Goal: Information Seeking & Learning: Learn about a topic

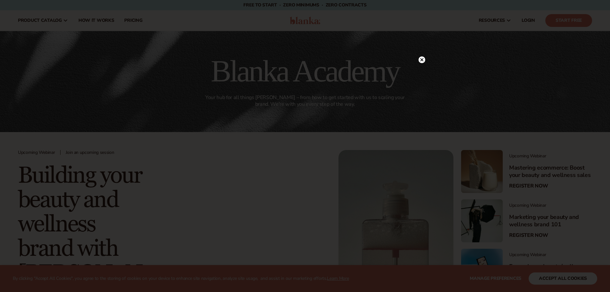
click at [420, 59] on circle at bounding box center [422, 59] width 7 height 7
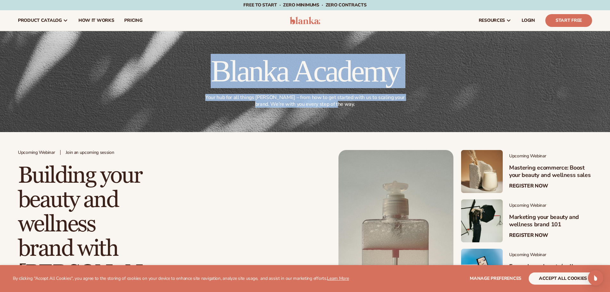
drag, startPoint x: 200, startPoint y: 65, endPoint x: 344, endPoint y: 107, distance: 149.5
click at [344, 107] on div "Blanka Academy Your hub for all things Blanka – from how to get started with us…" at bounding box center [305, 82] width 574 height 52
click at [327, 67] on h1 "Blanka Academy" at bounding box center [305, 71] width 207 height 31
drag, startPoint x: 205, startPoint y: 63, endPoint x: 340, endPoint y: 104, distance: 141.8
click at [340, 104] on div "Blanka Academy Your hub for all things Blanka – from how to get started with us…" at bounding box center [305, 82] width 207 height 52
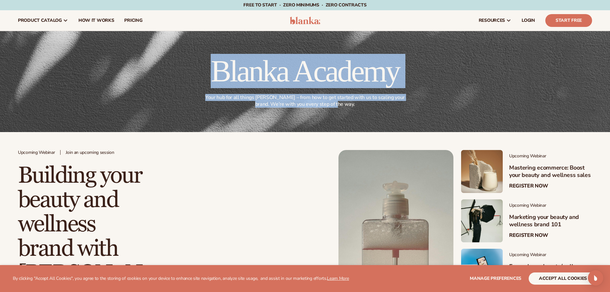
click at [353, 79] on h1 "Blanka Academy" at bounding box center [305, 71] width 207 height 31
click at [338, 56] on h1 "Blanka Academy" at bounding box center [305, 71] width 207 height 31
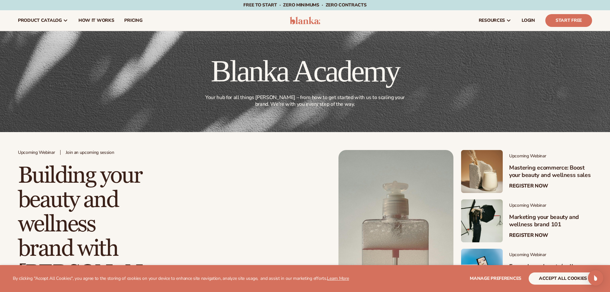
drag, startPoint x: 268, startPoint y: 77, endPoint x: 400, endPoint y: 105, distance: 134.8
click at [404, 108] on div "Blanka Academy Your hub for all things Blanka – from how to get started with us…" at bounding box center [305, 81] width 610 height 101
click at [341, 103] on p "Your hub for all things Blanka – from how to get started with us to scaling you…" at bounding box center [305, 100] width 204 height 13
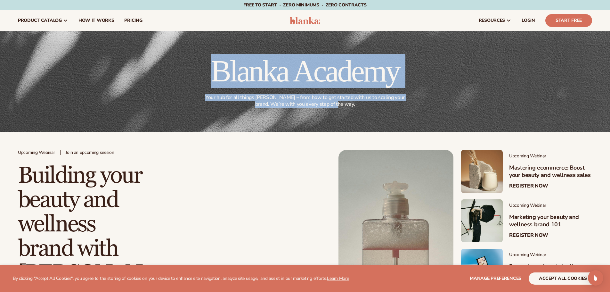
drag, startPoint x: 342, startPoint y: 103, endPoint x: 200, endPoint y: 63, distance: 148.1
click at [200, 63] on div "Blanka Academy Your hub for all things Blanka – from how to get started with us…" at bounding box center [305, 82] width 574 height 52
click at [225, 58] on h1 "Blanka Academy" at bounding box center [305, 71] width 207 height 31
drag, startPoint x: 194, startPoint y: 63, endPoint x: 340, endPoint y: 104, distance: 151.5
click at [340, 104] on div "Blanka Academy Your hub for all things Blanka – from how to get started with us…" at bounding box center [305, 82] width 574 height 52
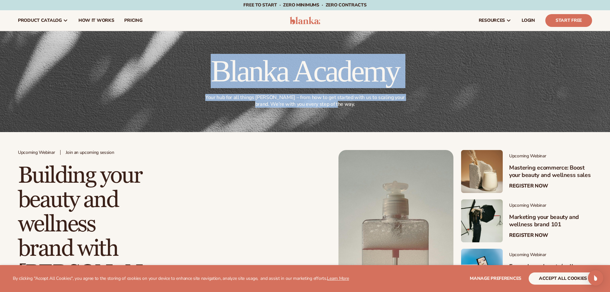
click at [336, 84] on h1 "Blanka Academy" at bounding box center [305, 71] width 207 height 31
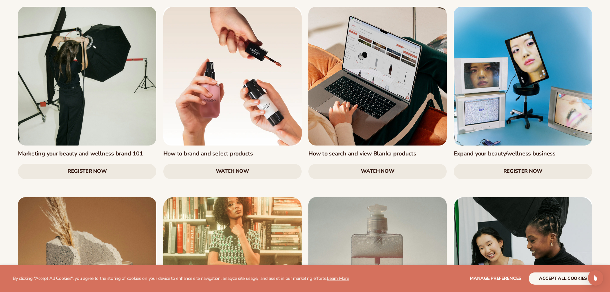
scroll to position [705, 0]
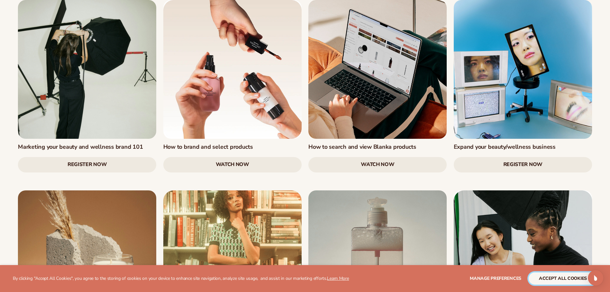
click at [559, 279] on button "accept all cookies" at bounding box center [563, 278] width 69 height 12
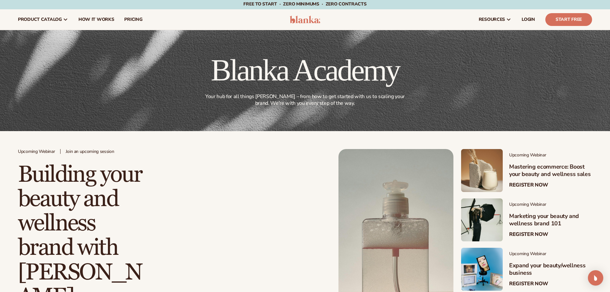
scroll to position [0, 0]
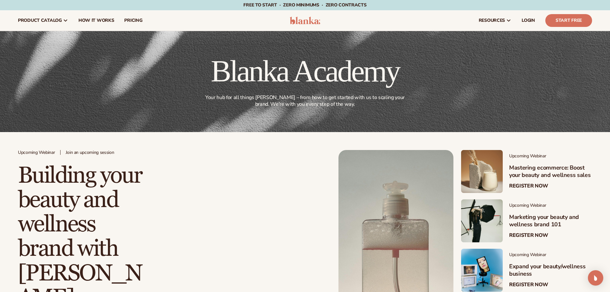
drag, startPoint x: 222, startPoint y: 165, endPoint x: 224, endPoint y: 157, distance: 8.5
drag, startPoint x: 224, startPoint y: 157, endPoint x: 132, endPoint y: 85, distance: 116.1
click at [132, 85] on div "Blanka Academy Your hub for all things Blanka – from how to get started with us…" at bounding box center [305, 82] width 574 height 52
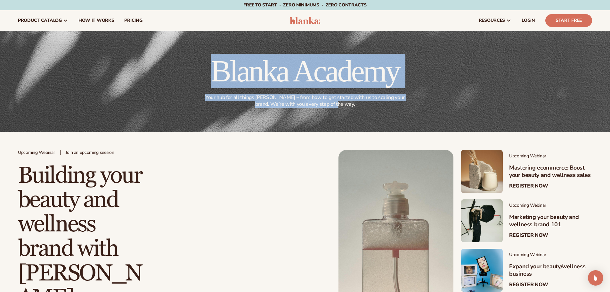
drag, startPoint x: 169, startPoint y: 67, endPoint x: 438, endPoint y: 106, distance: 271.9
click at [438, 106] on div "Blanka Academy Your hub for all things Blanka – from how to get started with us…" at bounding box center [305, 82] width 574 height 52
click at [409, 72] on div "Blanka Academy Your hub for all things Blanka – from how to get started with us…" at bounding box center [305, 82] width 574 height 52
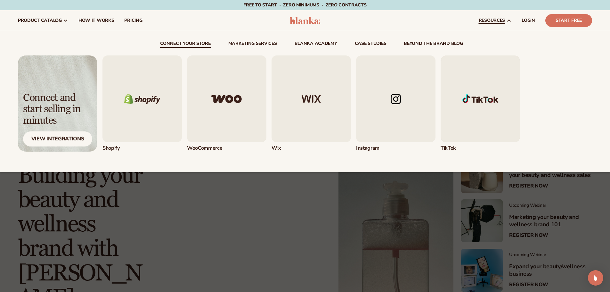
click at [144, 99] on img "1 / 5" at bounding box center [141, 98] width 79 height 87
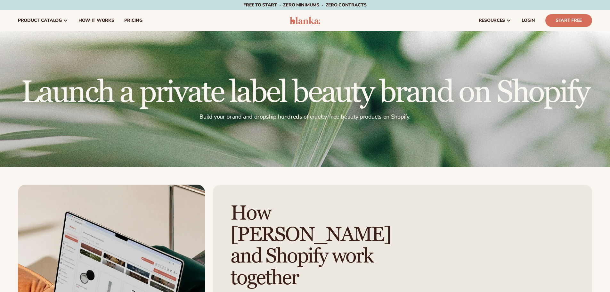
click at [307, 22] on img at bounding box center [305, 21] width 30 height 8
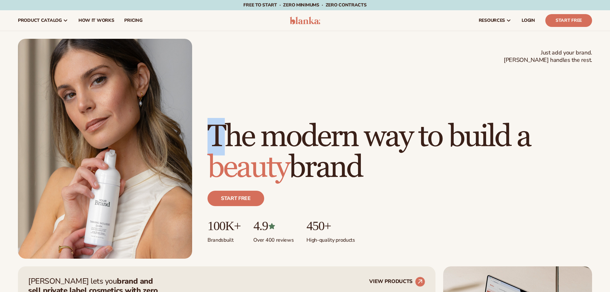
drag, startPoint x: 211, startPoint y: 96, endPoint x: 219, endPoint y: 102, distance: 9.8
click at [222, 121] on h1 "The modern way to build a beauty brand" at bounding box center [400, 151] width 385 height 61
click at [210, 121] on h1 "The modern way to build a beauty brand" at bounding box center [400, 151] width 385 height 61
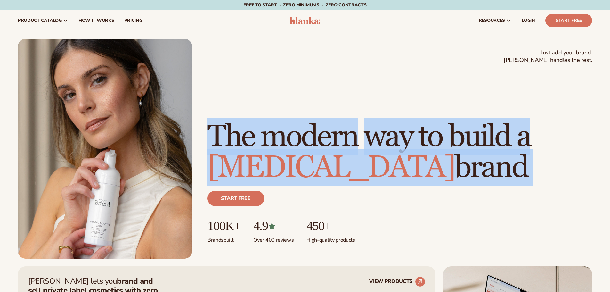
drag, startPoint x: 225, startPoint y: 103, endPoint x: 404, endPoint y: 164, distance: 189.2
click at [403, 169] on h1 "The modern way to build a skin care brand" at bounding box center [400, 151] width 385 height 61
click at [404, 162] on h1 "The modern way to build a skin care brand" at bounding box center [400, 151] width 385 height 61
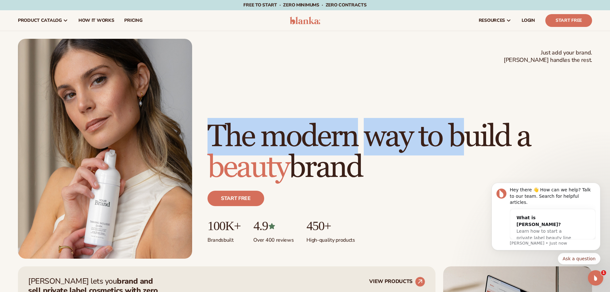
drag, startPoint x: 209, startPoint y: 100, endPoint x: 382, endPoint y: 163, distance: 184.6
click at [382, 163] on h1 "The modern way to build a beauty brand" at bounding box center [400, 151] width 385 height 61
click at [375, 158] on h1 "The modern way to build a beauty brand" at bounding box center [400, 151] width 385 height 61
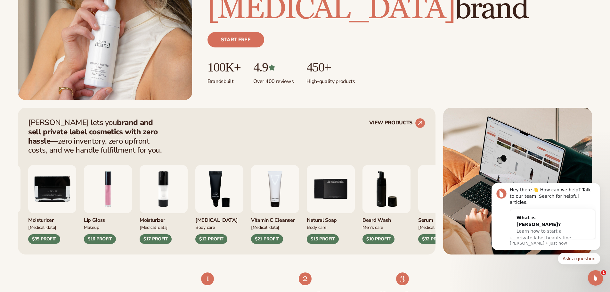
scroll to position [160, 0]
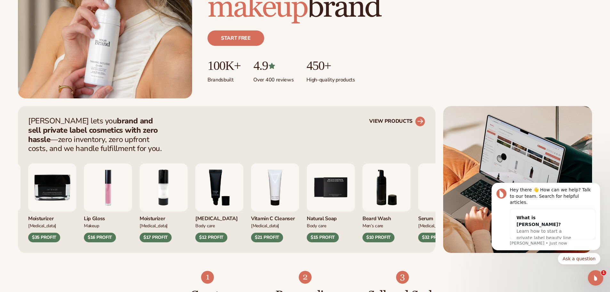
click at [421, 120] on icon at bounding box center [420, 121] width 6 height 6
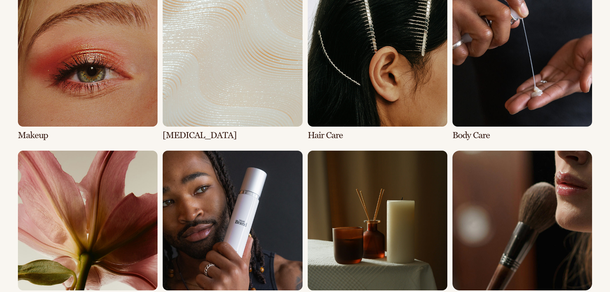
scroll to position [512, 0]
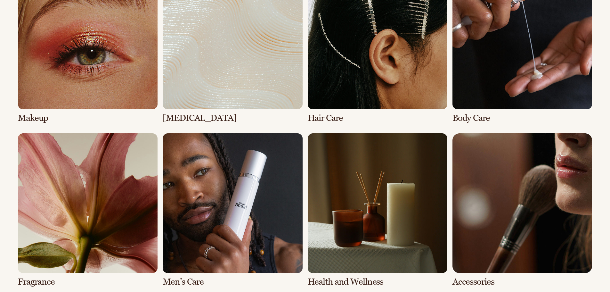
click at [206, 236] on link "6 / 8" at bounding box center [233, 209] width 140 height 153
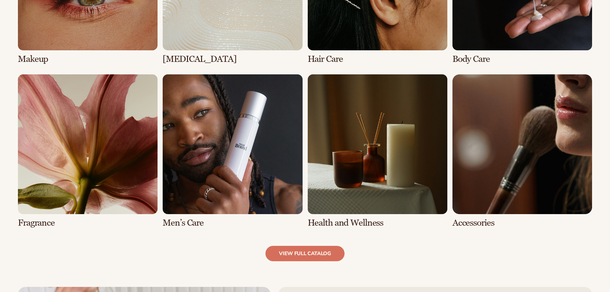
scroll to position [609, 0]
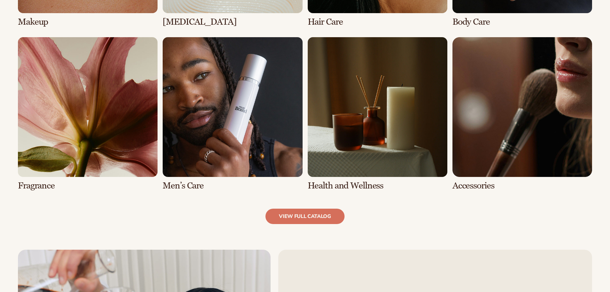
click at [234, 159] on link "6 / 8" at bounding box center [233, 113] width 140 height 153
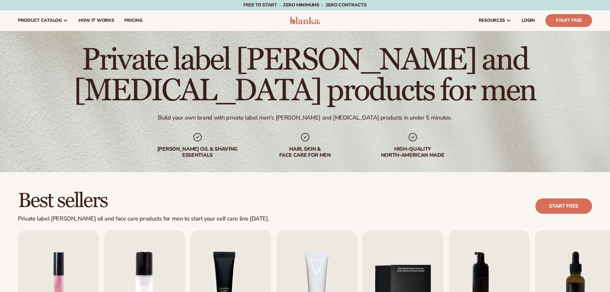
scroll to position [160, 0]
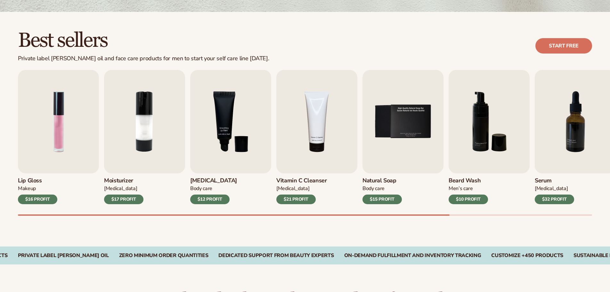
drag, startPoint x: 441, startPoint y: 214, endPoint x: 456, endPoint y: 215, distance: 15.8
click at [456, 215] on div "Lip Gloss Makeup $16 PROFIT Moisturizer [MEDICAL_DATA] $17 PROFIT [MEDICAL_DATA…" at bounding box center [314, 143] width 592 height 146
drag, startPoint x: 434, startPoint y: 214, endPoint x: 456, endPoint y: 214, distance: 22.1
click at [456, 214] on div "Lip Gloss Makeup $16 PROFIT Moisturizer [MEDICAL_DATA] $17 PROFIT [MEDICAL_DATA…" at bounding box center [314, 143] width 592 height 146
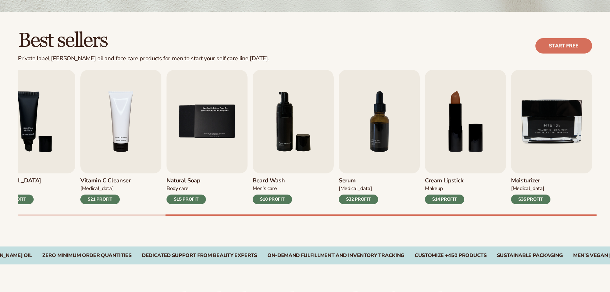
click at [577, 213] on div "Lip Gloss Makeup $16 PROFIT Moisturizer [MEDICAL_DATA] $17 PROFIT [MEDICAL_DATA…" at bounding box center [314, 143] width 592 height 146
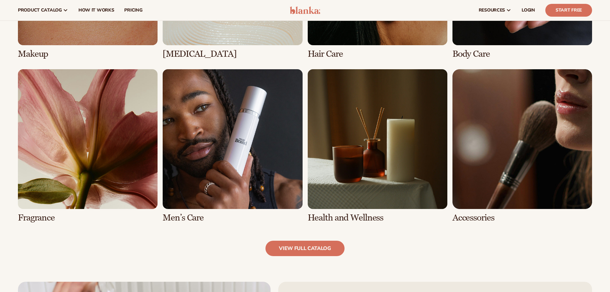
click at [100, 159] on link "5 / 8" at bounding box center [88, 145] width 140 height 153
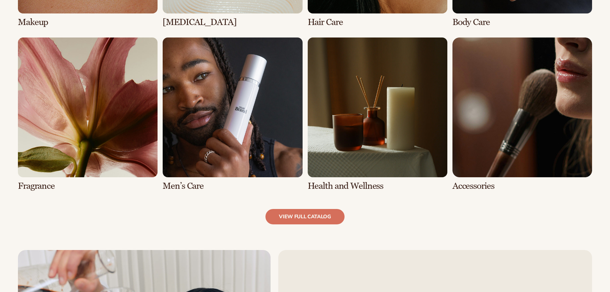
scroll to position [609, 0]
click at [50, 129] on link "5 / 8" at bounding box center [88, 113] width 140 height 153
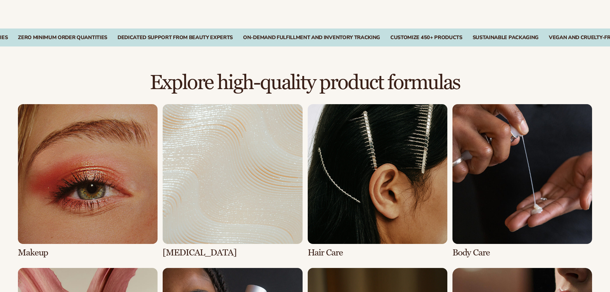
scroll to position [480, 0]
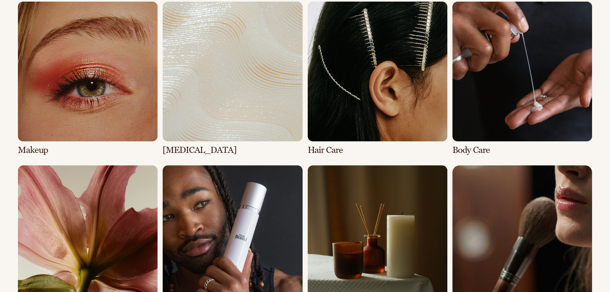
click at [127, 106] on link "1 / 8" at bounding box center [88, 78] width 140 height 153
